Goal: Task Accomplishment & Management: Use online tool/utility

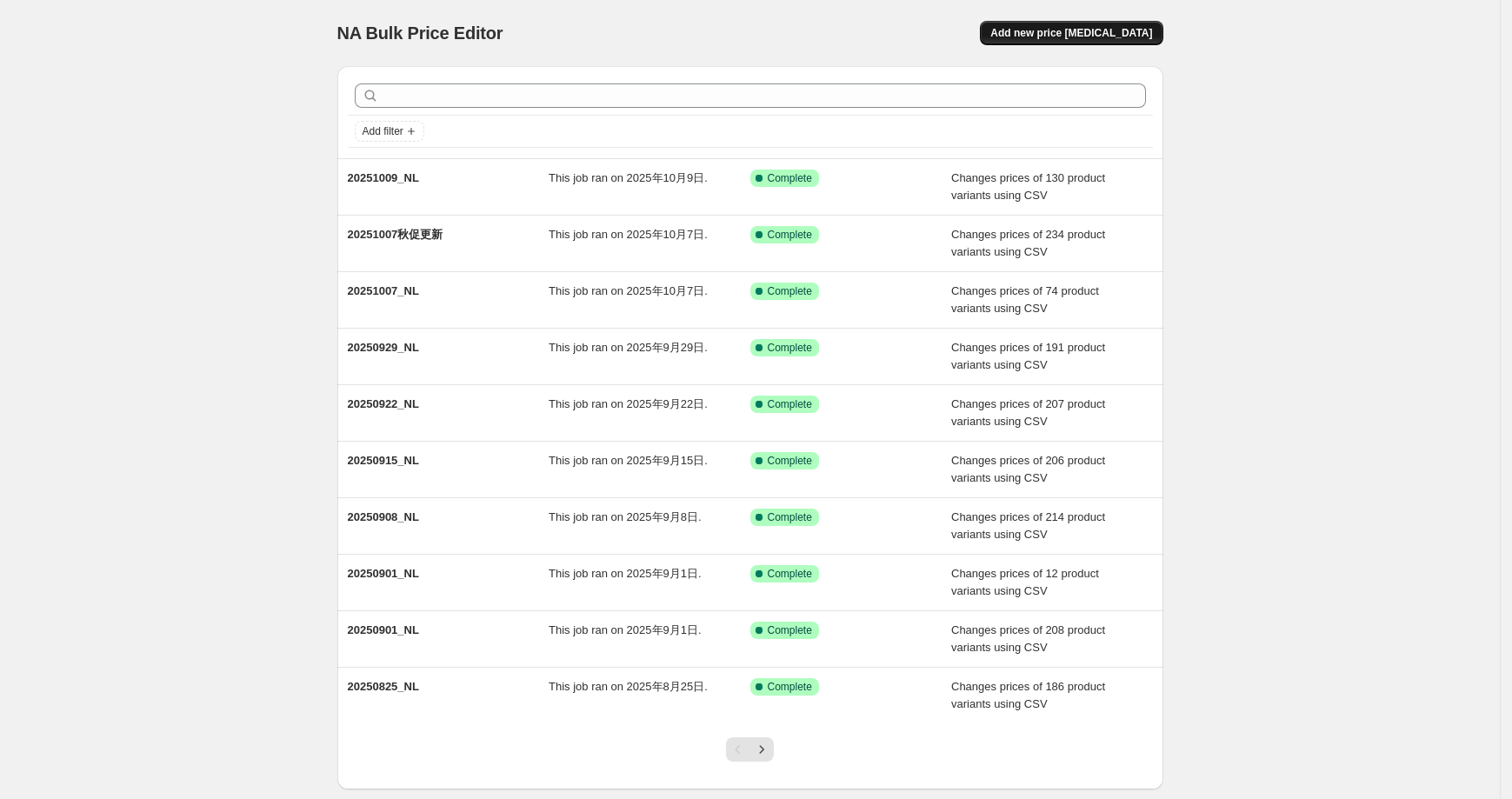
click at [1085, 36] on span "Add new price [MEDICAL_DATA]" at bounding box center [1071, 33] width 162 height 14
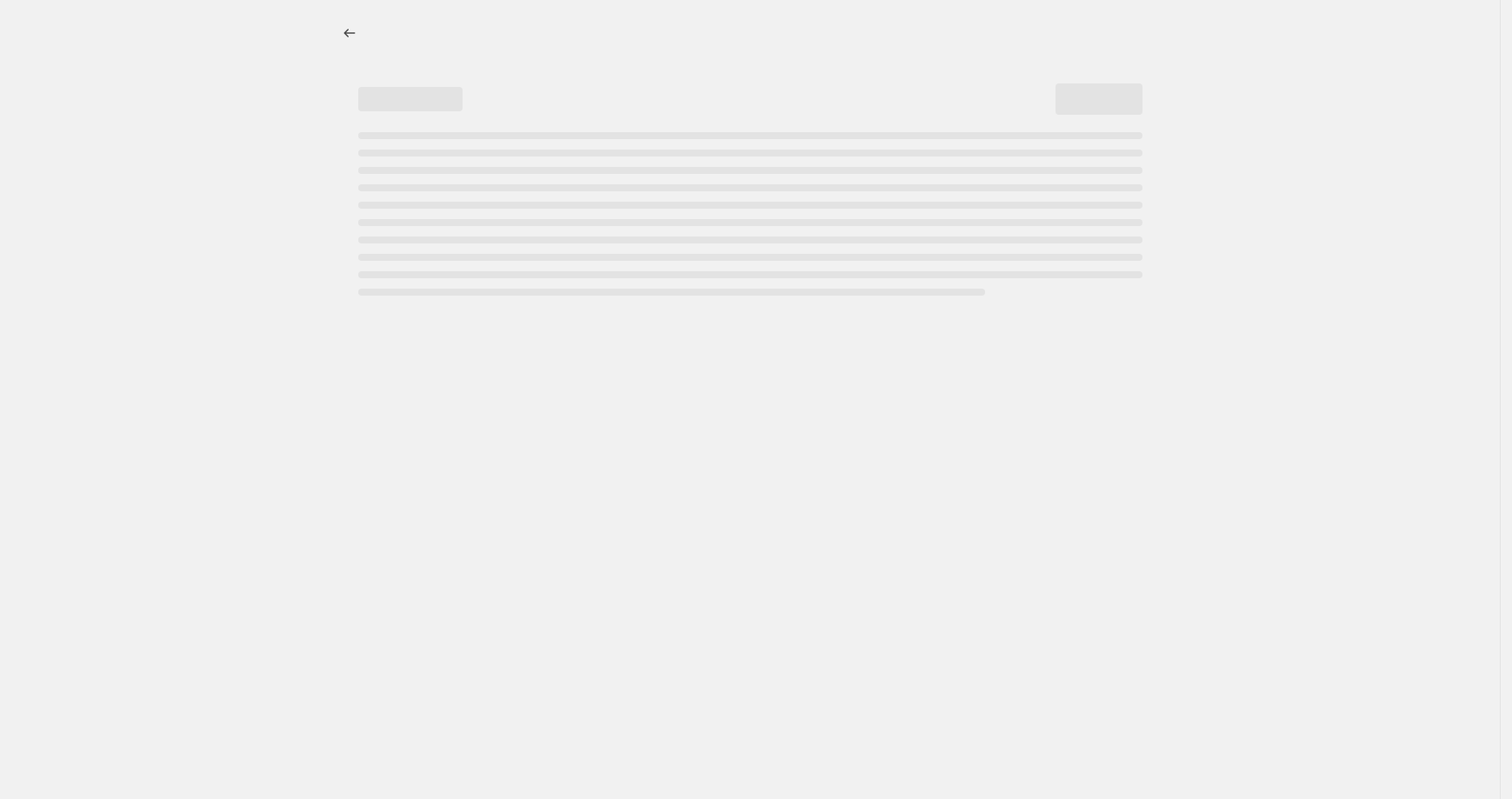
select select "percentage"
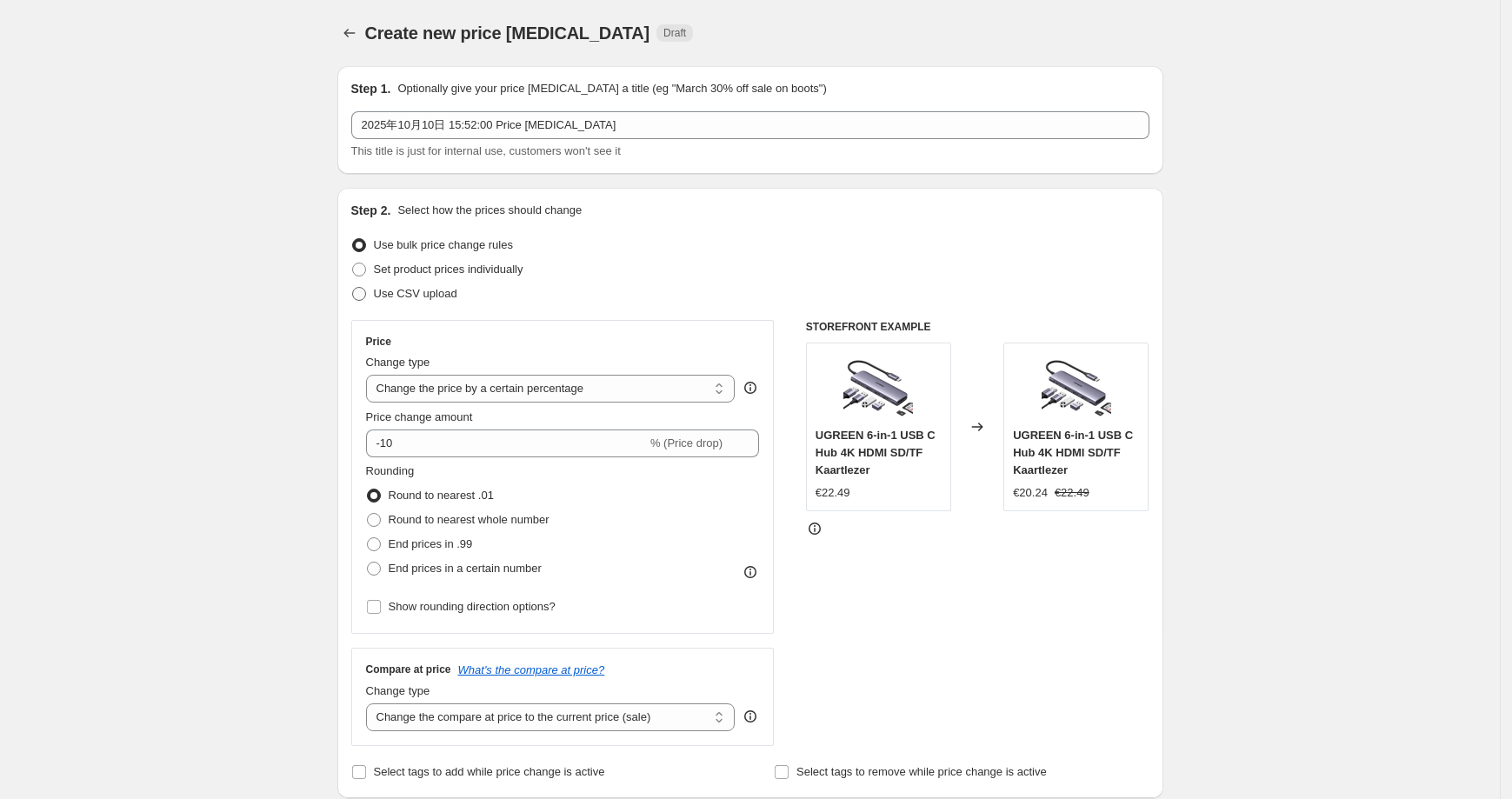
click at [431, 290] on span "Use CSV upload" at bounding box center [416, 293] width 83 height 13
click at [353, 288] on input "Use CSV upload" at bounding box center [352, 287] width 1 height 1
radio input "true"
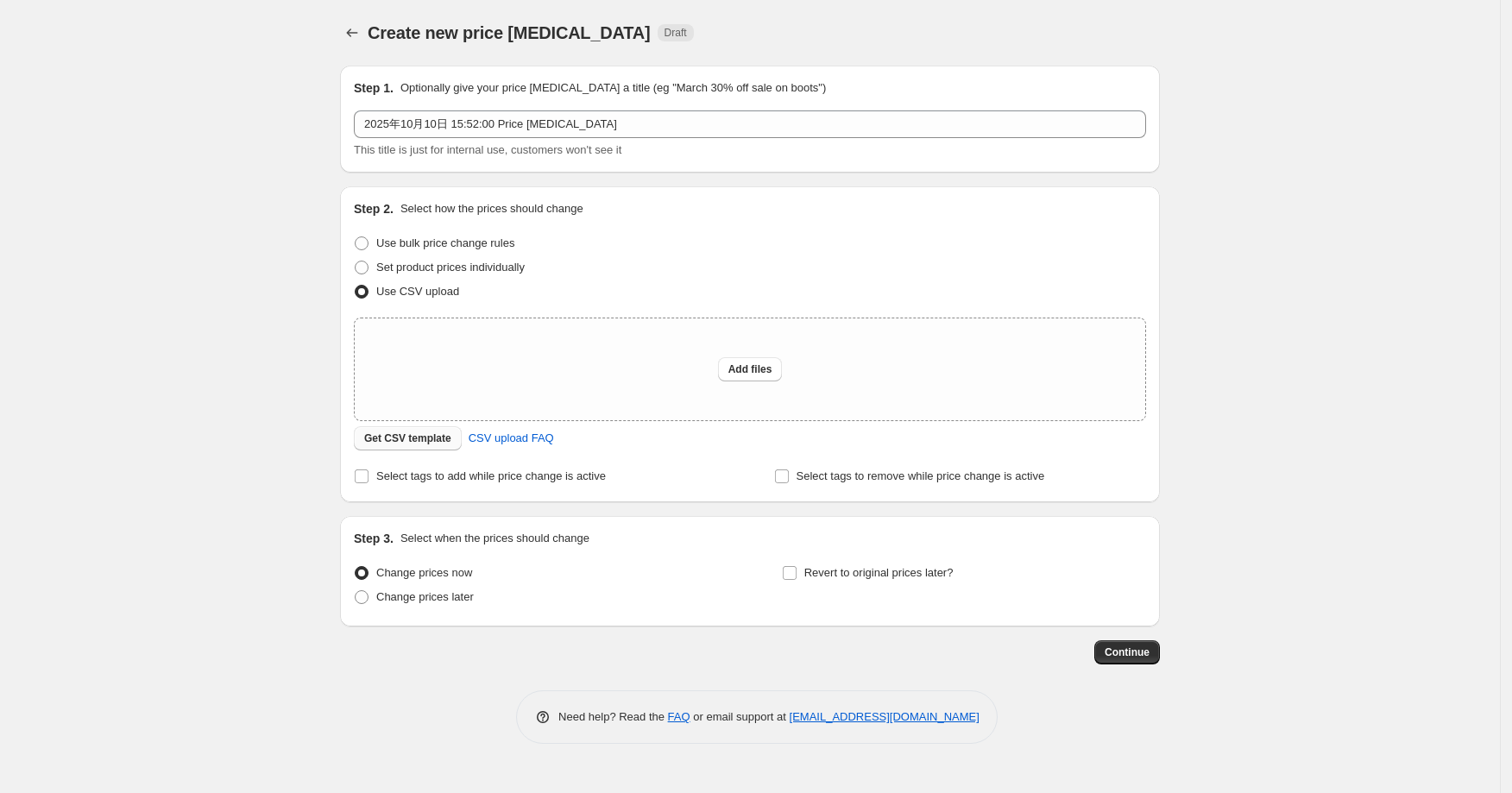
click at [398, 441] on span "Get CSV template" at bounding box center [407, 438] width 88 height 13
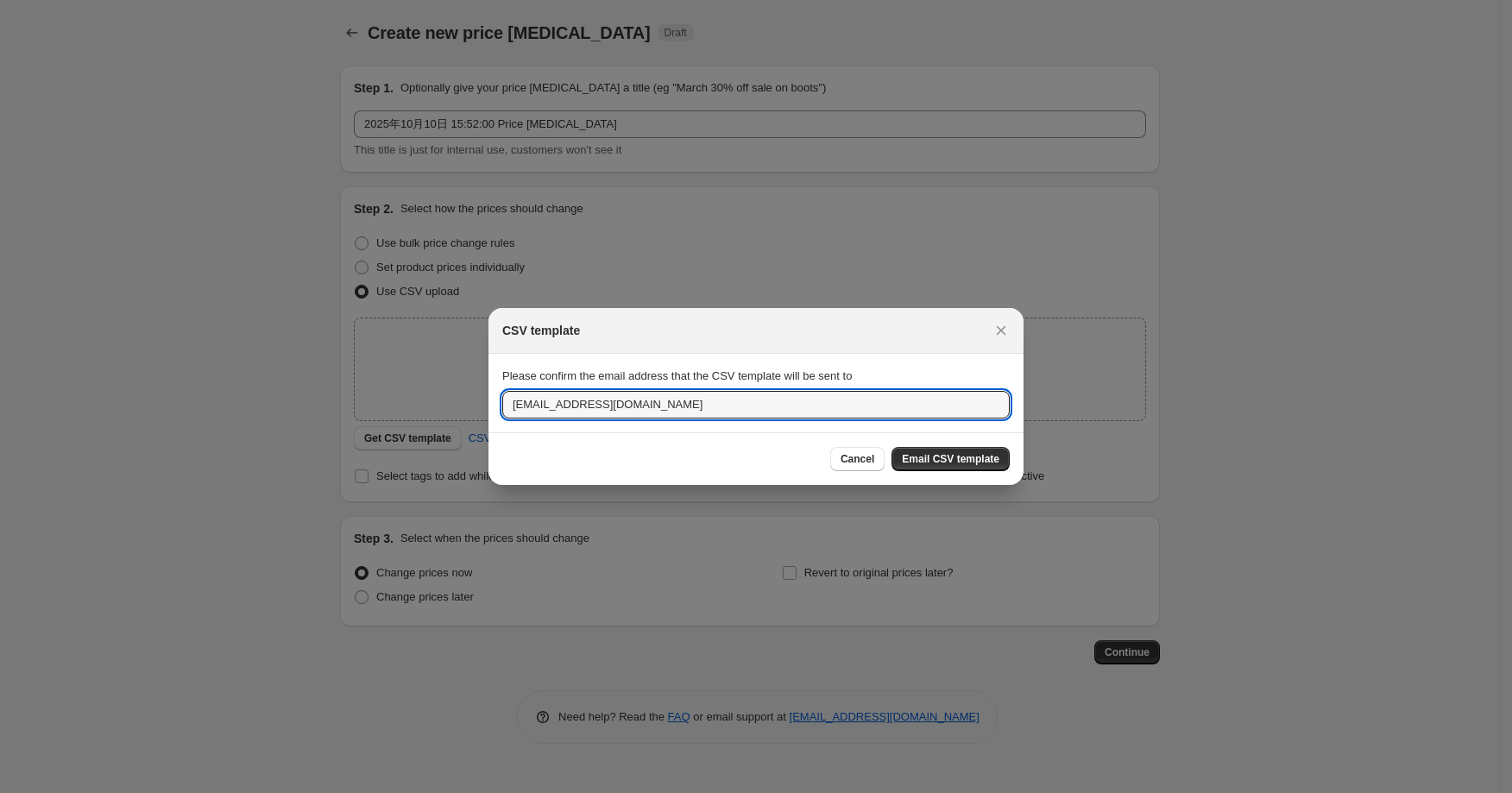
drag, startPoint x: 545, startPoint y: 409, endPoint x: 488, endPoint y: 414, distance: 57.2
click at [488, 414] on section "Please confirm the email address that the CSV template will be sent to [EMAIL_A…" at bounding box center [756, 393] width 535 height 78
type input "[EMAIL_ADDRESS][DOMAIN_NAME]"
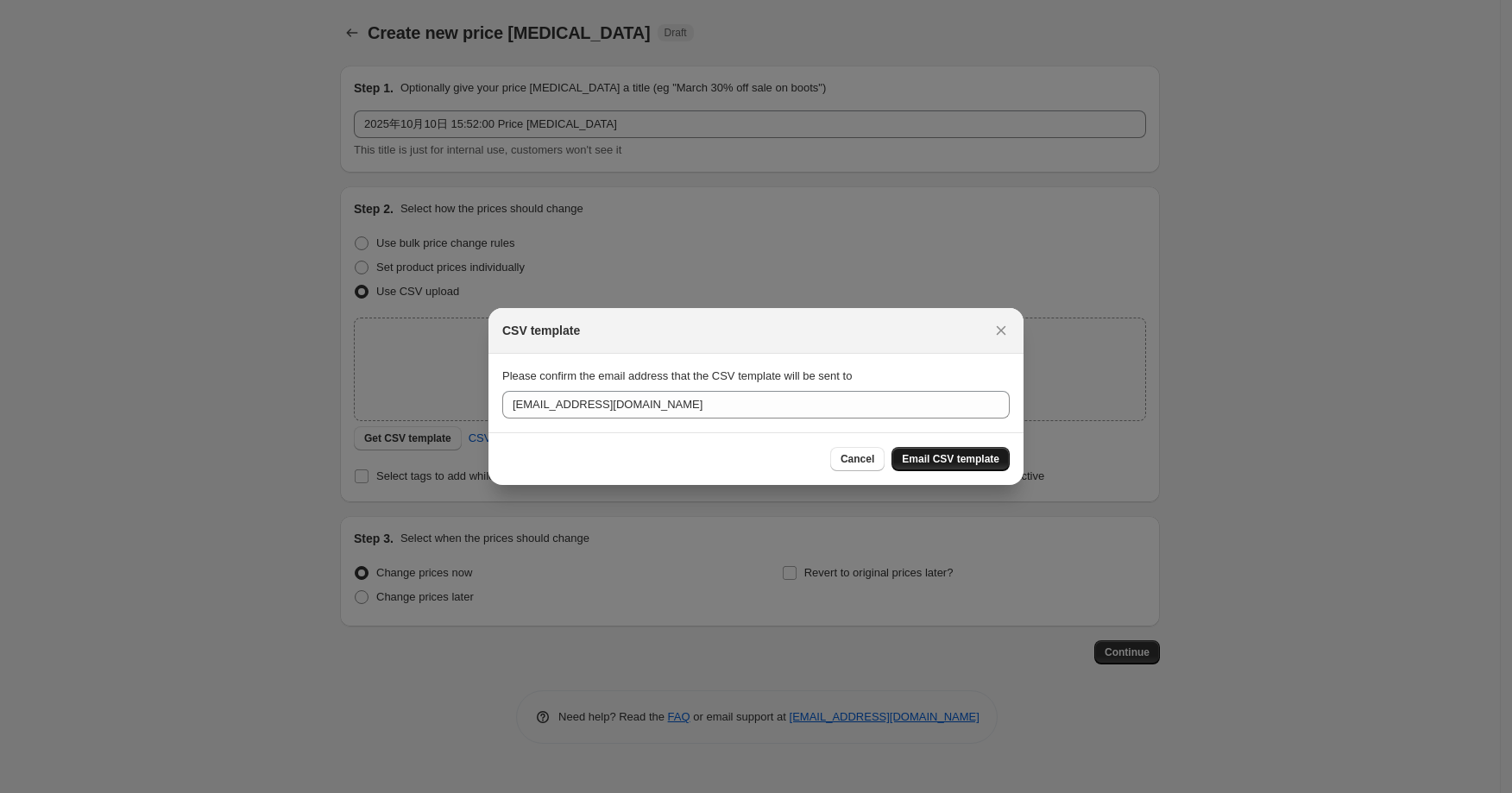
click at [932, 455] on span "Email CSV template" at bounding box center [950, 459] width 97 height 13
